Goal: Use online tool/utility: Utilize a website feature to perform a specific function

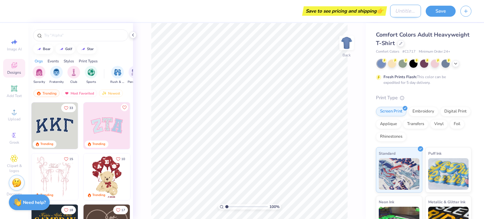
click at [396, 6] on input "Design Title" at bounding box center [405, 11] width 31 height 13
type input "123"
click at [352, 86] on div "100 % Back" at bounding box center [249, 121] width 233 height 196
click at [402, 9] on input "123" at bounding box center [405, 11] width 31 height 13
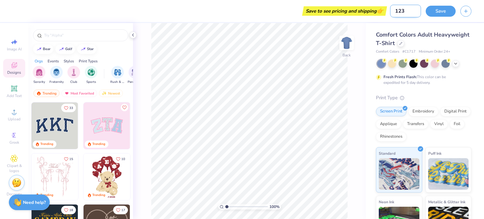
click at [402, 9] on input "123" at bounding box center [405, 11] width 31 height 13
click at [261, 15] on div "Save to see pricing and shipping 👉" at bounding box center [193, 11] width 352 height 22
click at [338, 11] on div "Save to see pricing and shipping 👉" at bounding box center [329, 10] width 82 height 9
click at [403, 10] on input "Design Title" at bounding box center [405, 11] width 31 height 13
click at [434, 63] on div at bounding box center [434, 63] width 8 height 8
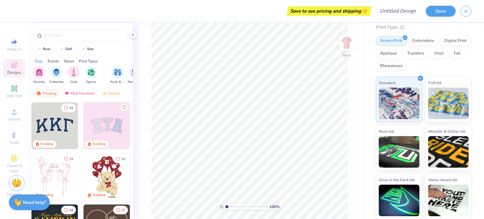
scroll to position [8, 0]
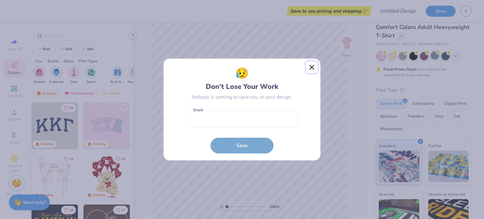
click at [310, 65] on button "Close" at bounding box center [312, 67] width 12 height 12
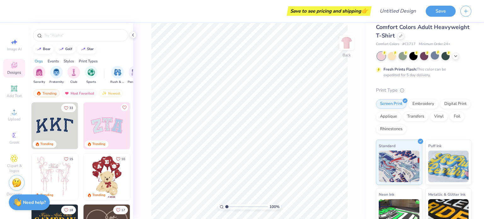
click at [472, 12] on div "Save" at bounding box center [454, 11] width 58 height 22
click at [466, 12] on icon "button" at bounding box center [465, 10] width 5 height 5
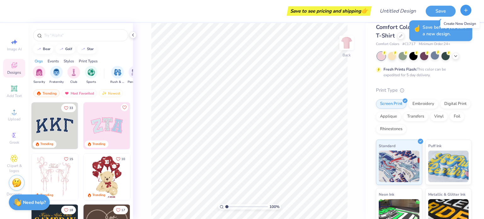
click at [465, 8] on icon "button" at bounding box center [465, 10] width 5 height 5
click at [465, 10] on icon "button" at bounding box center [465, 10] width 5 height 5
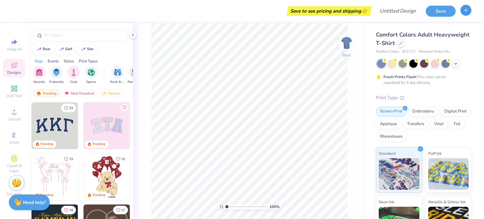
click at [468, 13] on button "button" at bounding box center [465, 10] width 11 height 11
click at [467, 10] on icon "button" at bounding box center [465, 10] width 5 height 5
click at [39, 10] on div "Save to see pricing and shipping 👉" at bounding box center [193, 11] width 352 height 22
